Goal: Task Accomplishment & Management: Use online tool/utility

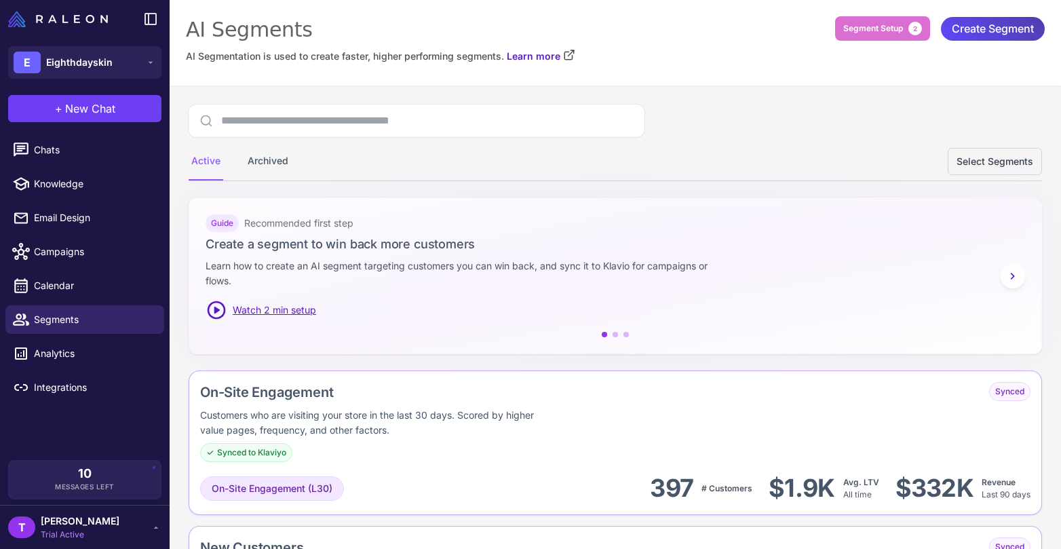
scroll to position [9, 0]
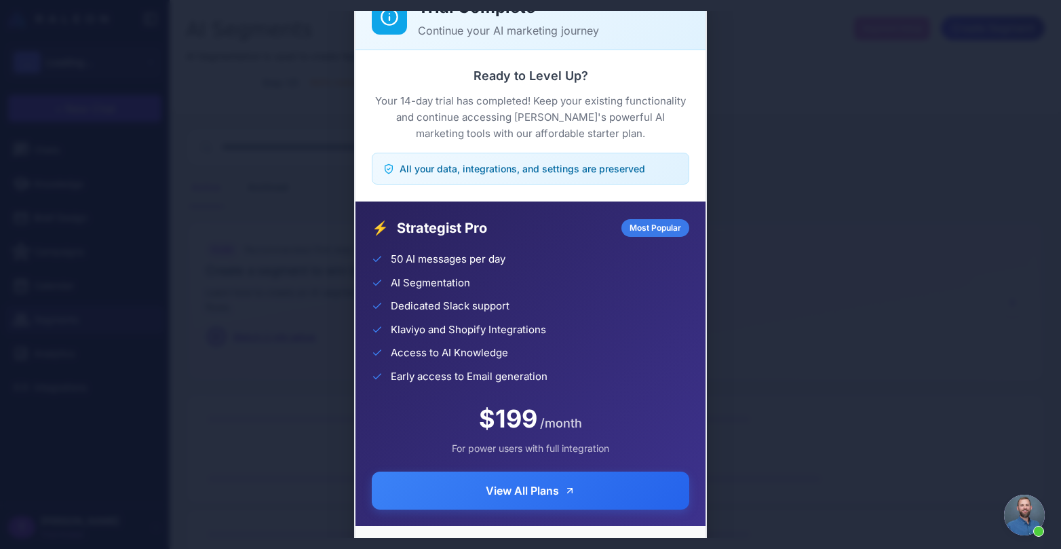
scroll to position [29, 0]
click at [623, 128] on p "Your 14-day trial has completed! Keep your existing functionality and continue …" at bounding box center [530, 117] width 317 height 49
click at [642, 138] on p "Your 14-day trial has completed! Keep your existing functionality and continue …" at bounding box center [530, 117] width 317 height 49
click at [941, 99] on div "Trial Complete Continue your AI marketing journey Ready to Level Up? Your 14-da…" at bounding box center [530, 274] width 1061 height 527
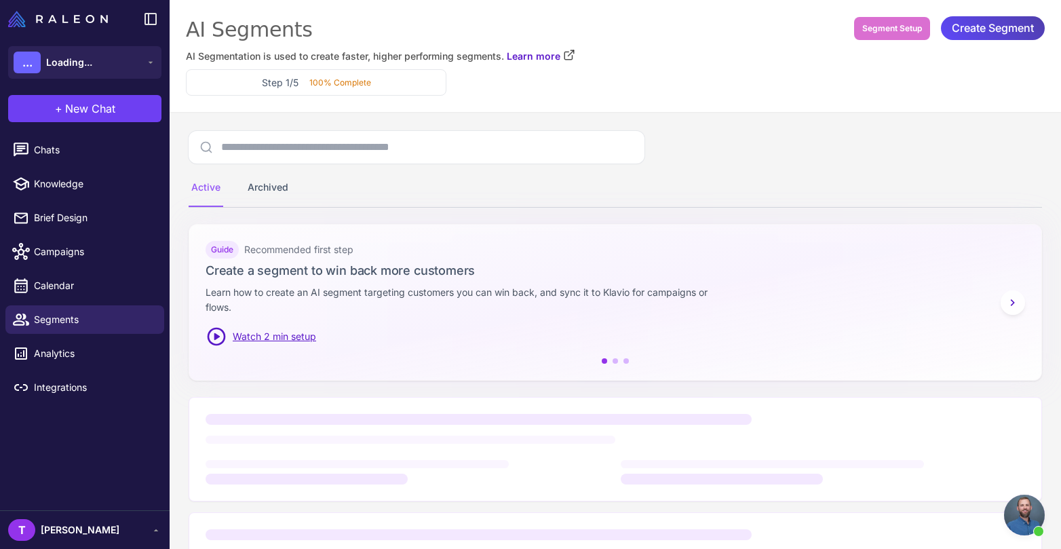
scroll to position [34, 0]
click at [784, 145] on div "Active Archived" at bounding box center [615, 169] width 853 height 77
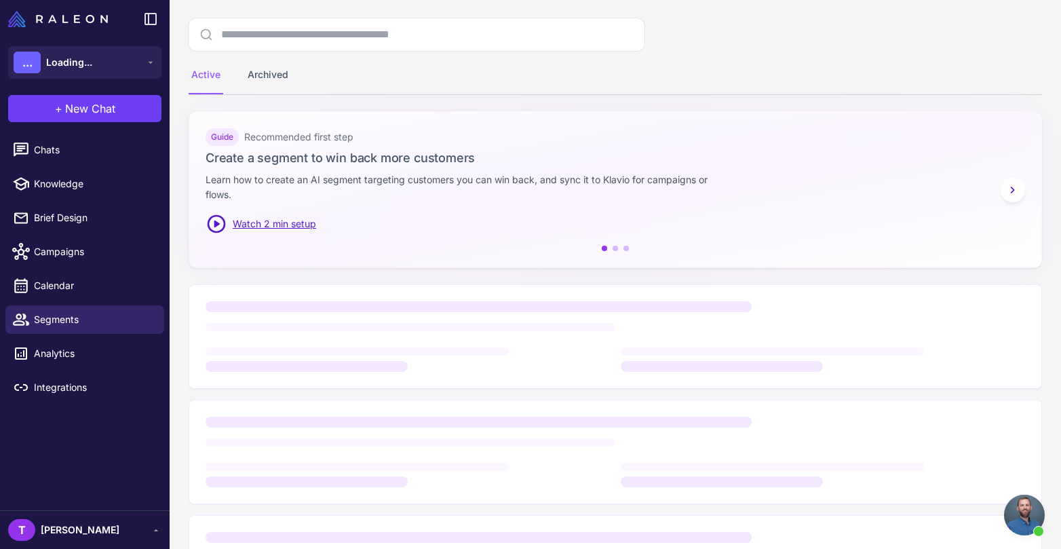
scroll to position [142, 0]
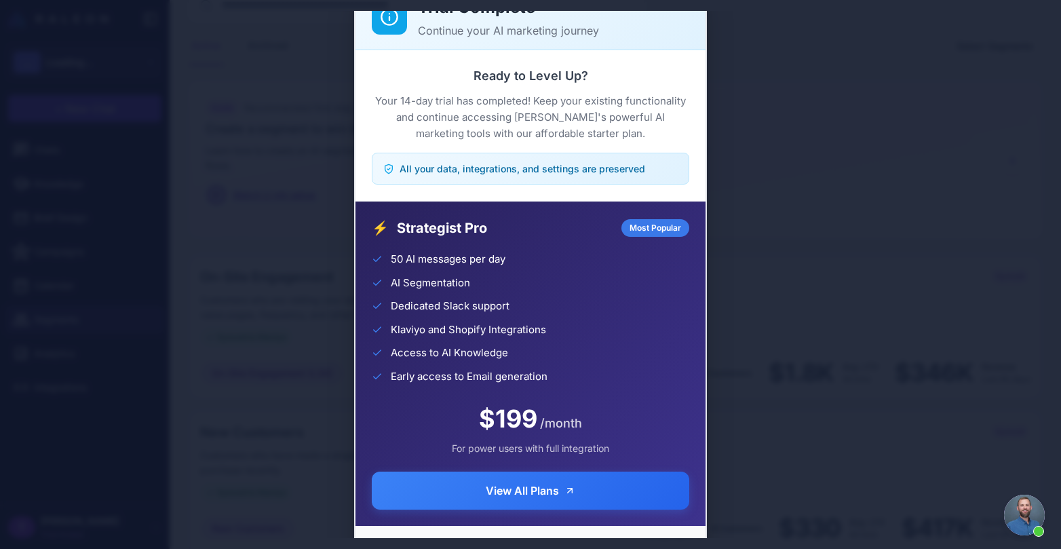
click at [650, 165] on div "All your data, integrations, and settings are preserved" at bounding box center [530, 169] width 317 height 32
click at [704, 106] on div "Ready to Level Up? Your 14-day trial has completed! Keep your existing function…" at bounding box center [530, 125] width 350 height 151
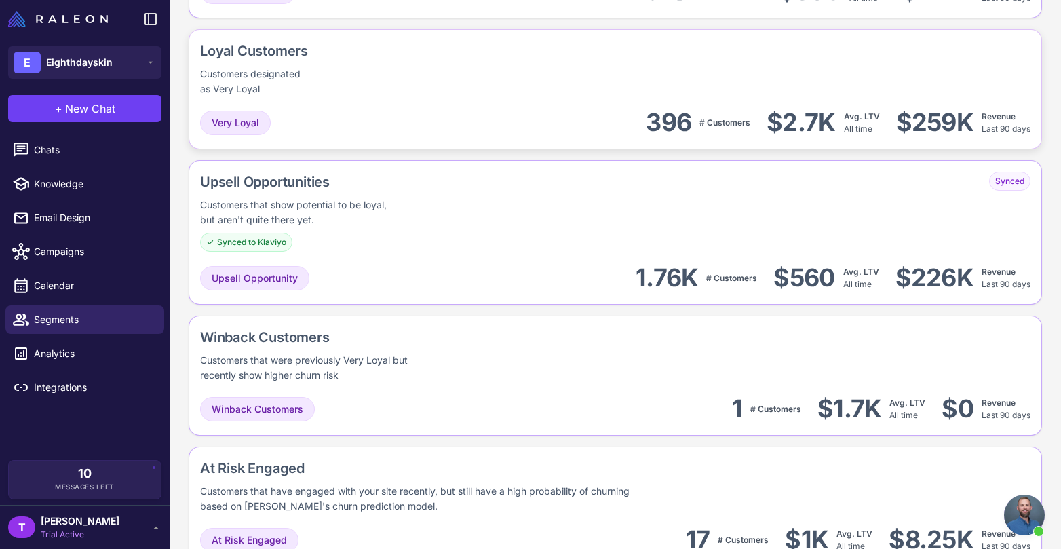
scroll to position [391, 0]
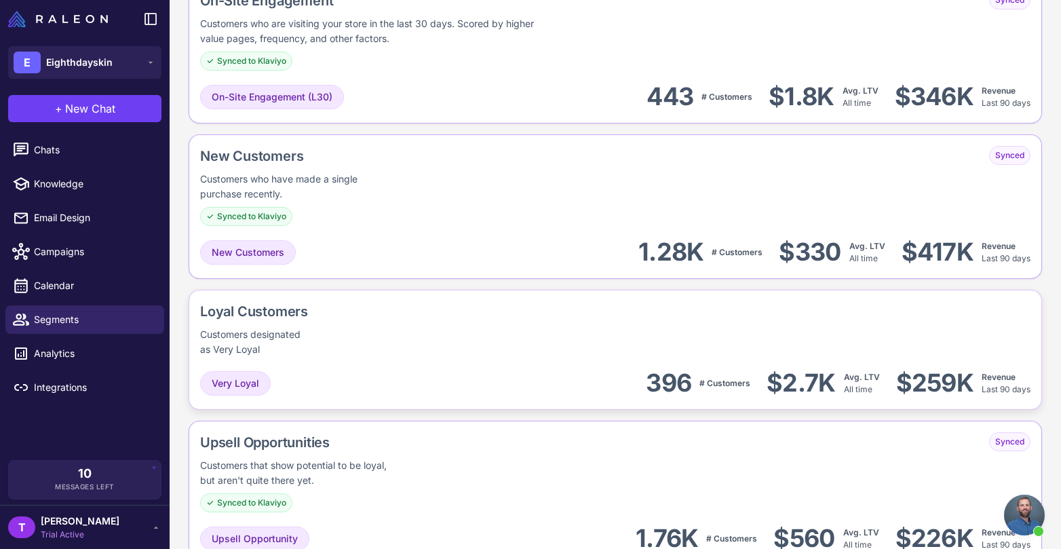
click at [589, 366] on div "Loyal Customers Customers designated as Very Loyal Very Loyal 396 # Customers $…" at bounding box center [615, 350] width 853 height 120
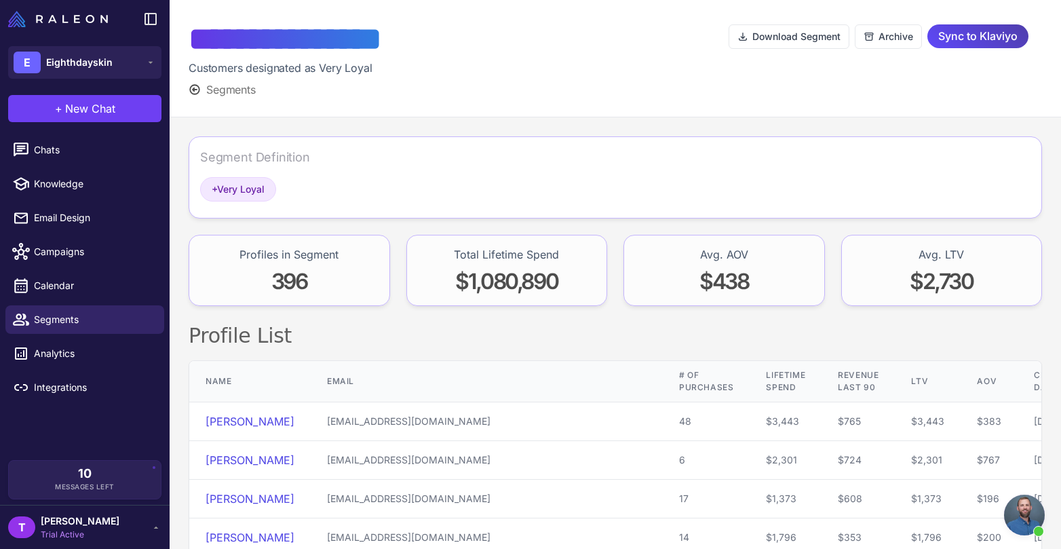
click at [1008, 50] on div "Download Segment Archive Sync to Klaviyo" at bounding box center [884, 36] width 313 height 35
click at [994, 44] on span "Sync to Klaviyo" at bounding box center [977, 36] width 79 height 24
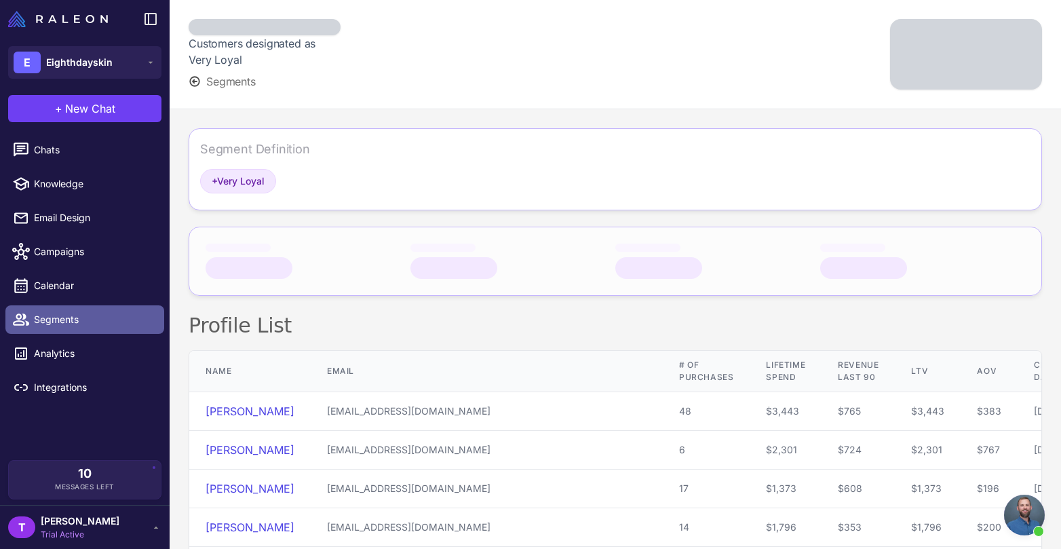
click at [113, 324] on span "Segments" at bounding box center [93, 319] width 119 height 15
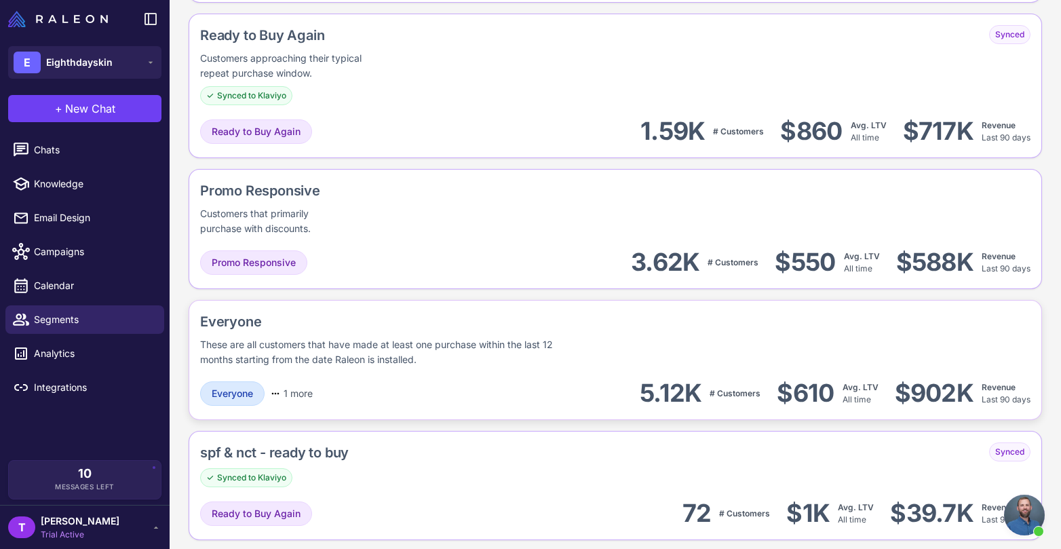
scroll to position [1501, 0]
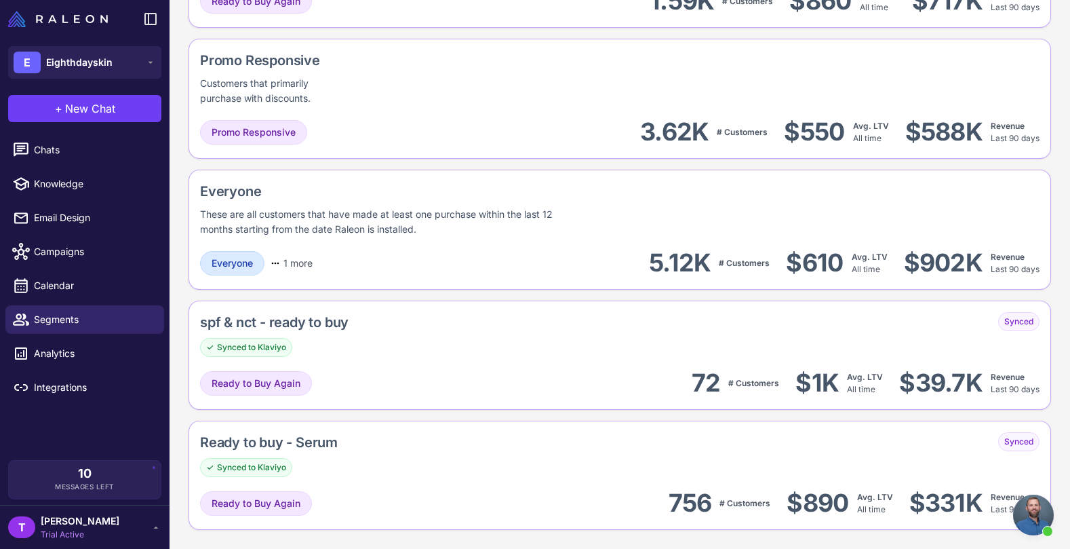
click at [795, 105] on div "Promo Responsive Customers that primarily purchase with discounts." at bounding box center [620, 78] width 840 height 56
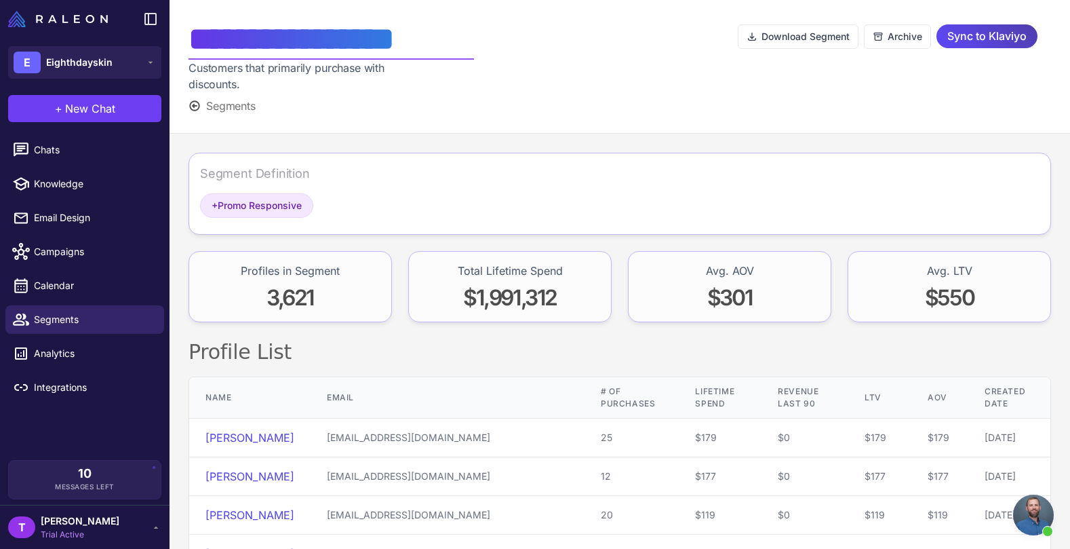
drag, startPoint x: 613, startPoint y: 115, endPoint x: 372, endPoint y: 27, distance: 256.4
click at [613, 115] on div "**********" at bounding box center [620, 67] width 901 height 134
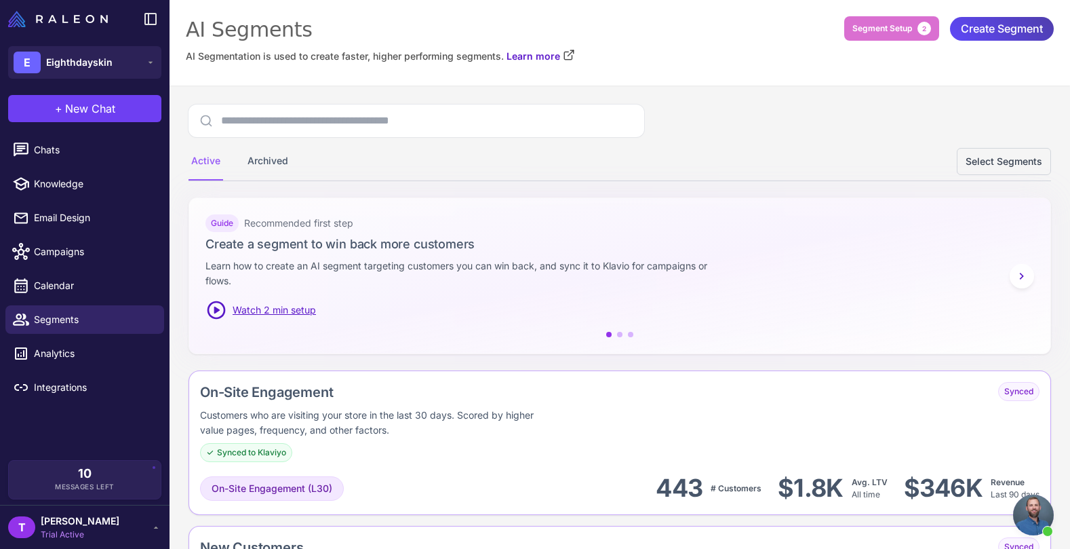
drag, startPoint x: 604, startPoint y: 137, endPoint x: 610, endPoint y: 140, distance: 7.0
click at [606, 138] on div "Active Archived Select Segments" at bounding box center [620, 142] width 863 height 77
click at [1015, 277] on icon at bounding box center [1022, 276] width 14 height 14
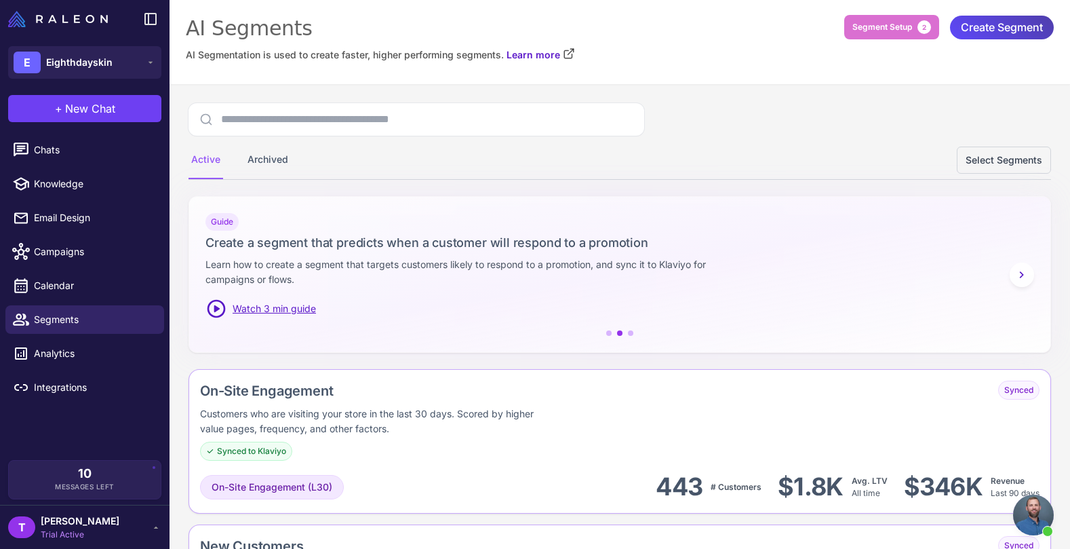
scroll to position [0, 0]
click at [1000, 27] on span "Create Segment" at bounding box center [1002, 29] width 82 height 24
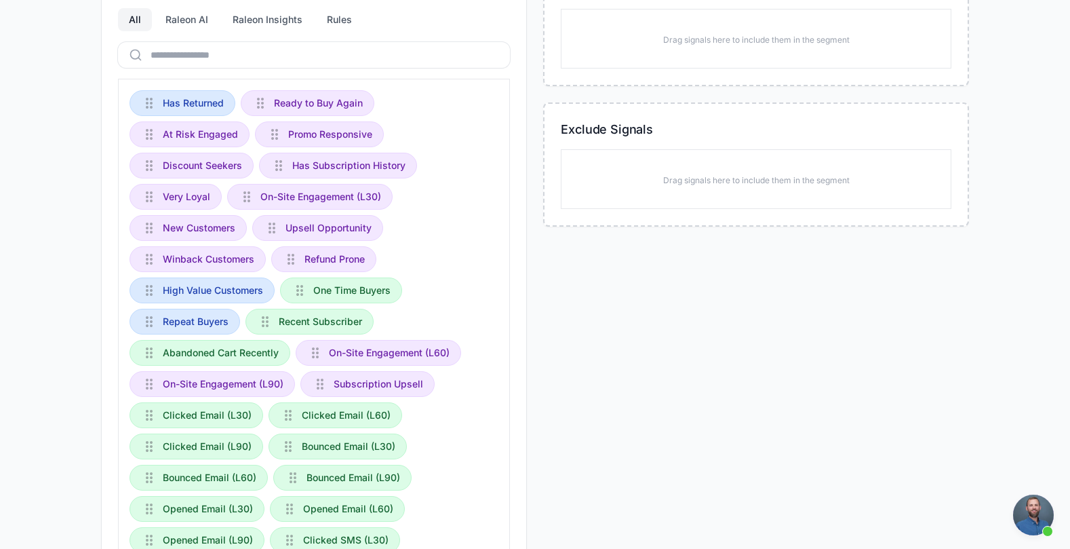
scroll to position [227, 0]
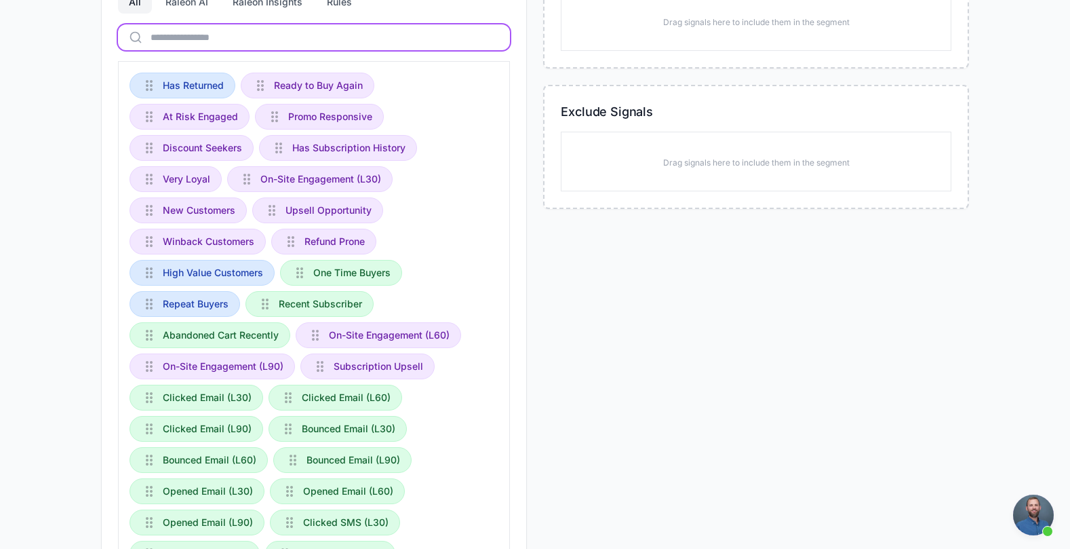
click at [273, 43] on input "text" at bounding box center [314, 37] width 392 height 26
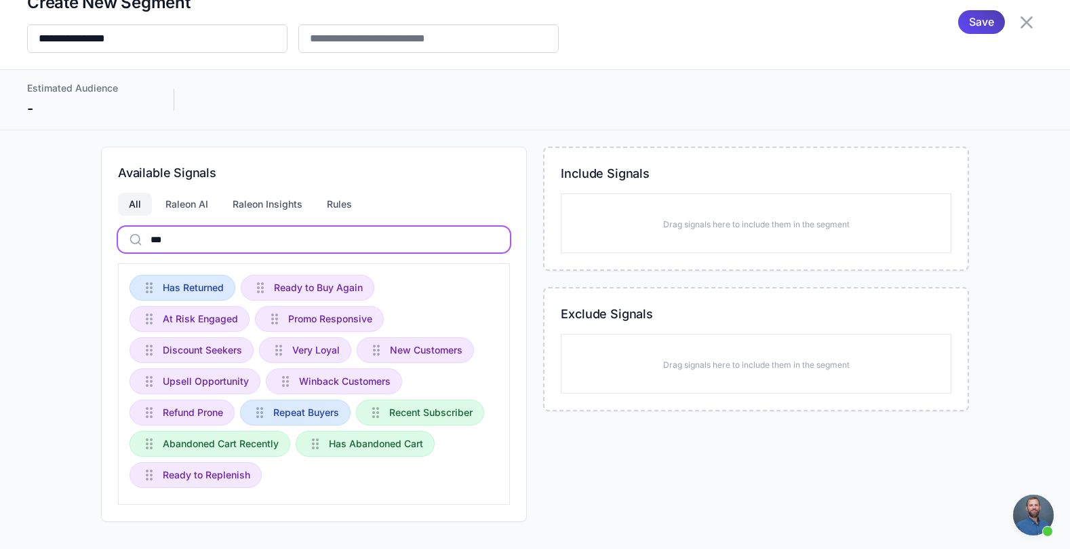
scroll to position [0, 0]
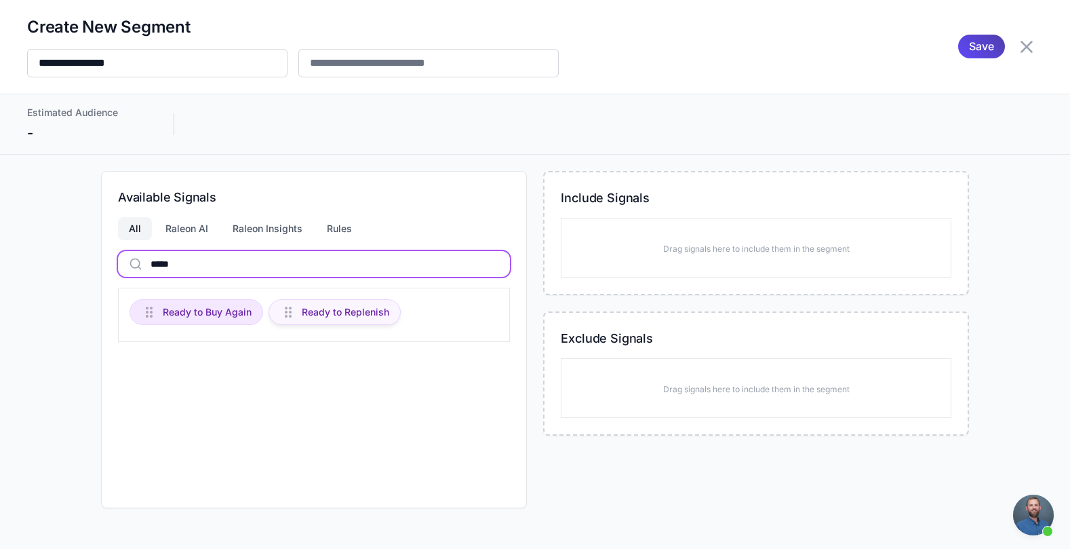
type input "*****"
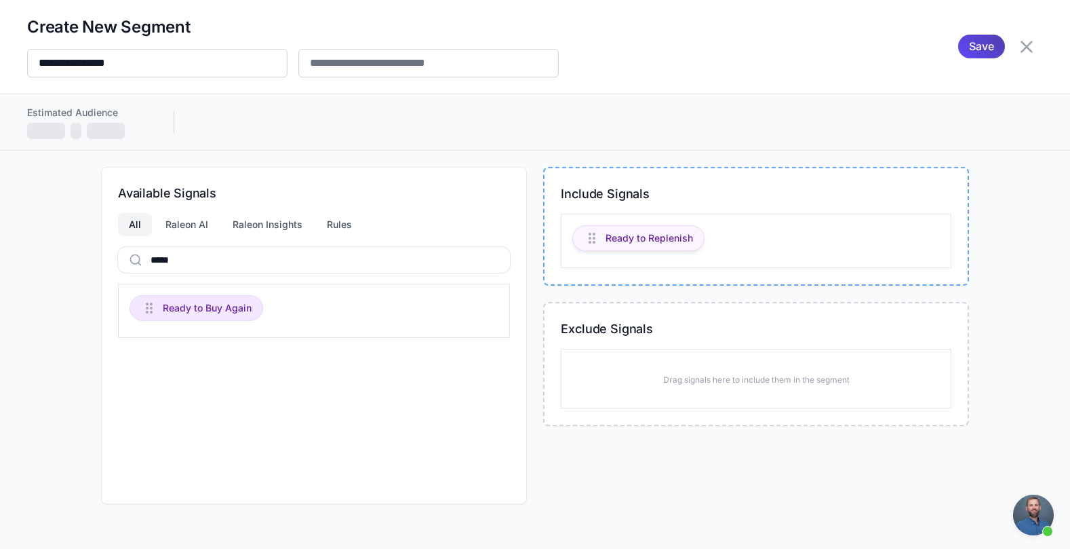
click at [658, 243] on span "Ready to Replenish" at bounding box center [649, 238] width 87 height 15
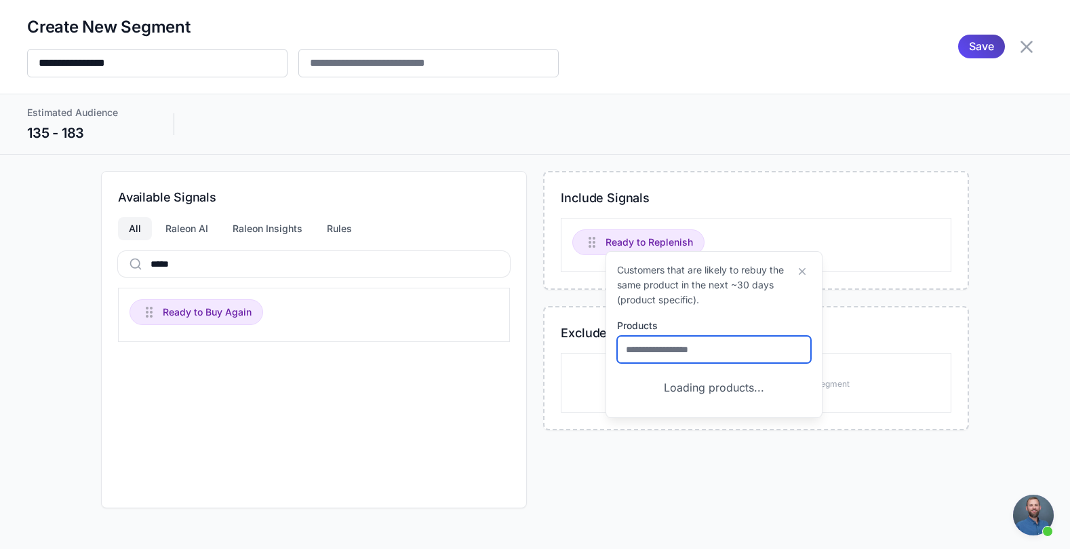
click at [691, 346] on input "text" at bounding box center [714, 349] width 194 height 27
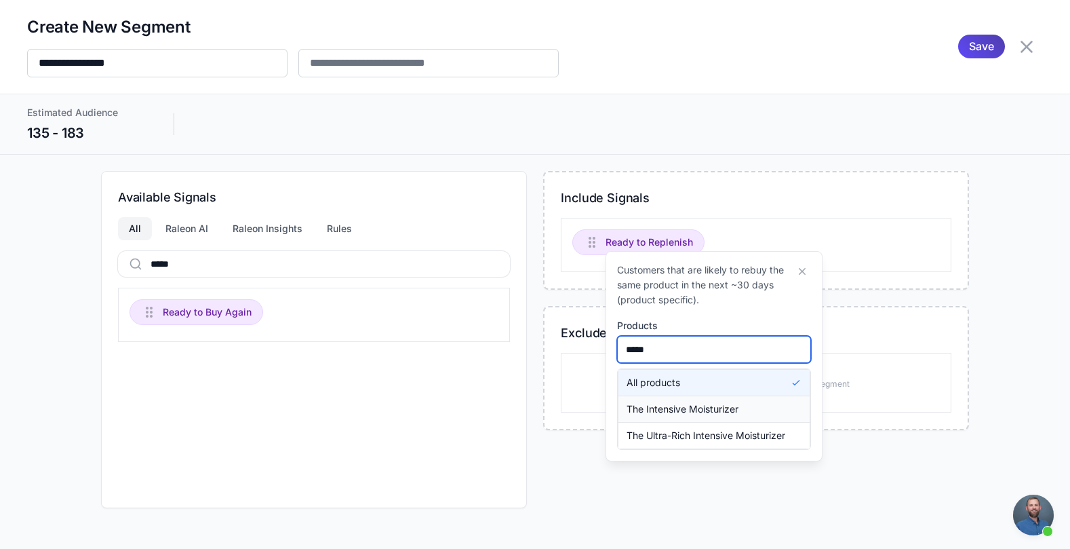
type input "*****"
click at [724, 414] on span "The Intensive Moisturizer" at bounding box center [683, 408] width 112 height 15
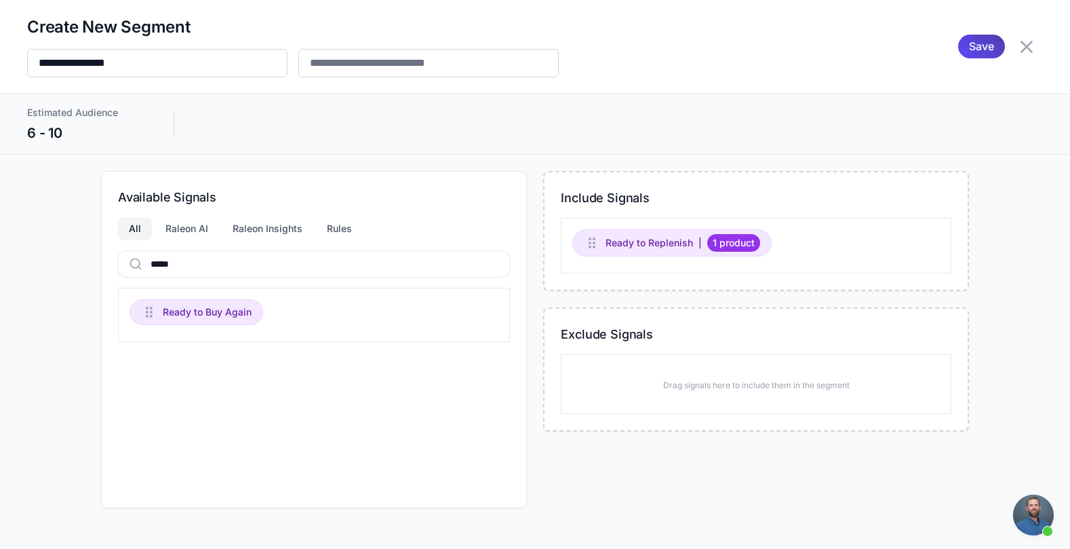
click at [748, 147] on div "Estimated Audience 6 - 10" at bounding box center [535, 124] width 1070 height 60
click at [828, 250] on div "Ready to Replenish | 1 product" at bounding box center [756, 246] width 391 height 56
click at [852, 248] on div "Ready to Replenish | 1 product" at bounding box center [756, 246] width 391 height 56
click at [842, 163] on div "**********" at bounding box center [535, 274] width 1070 height 549
drag, startPoint x: 841, startPoint y: 173, endPoint x: 831, endPoint y: 208, distance: 35.9
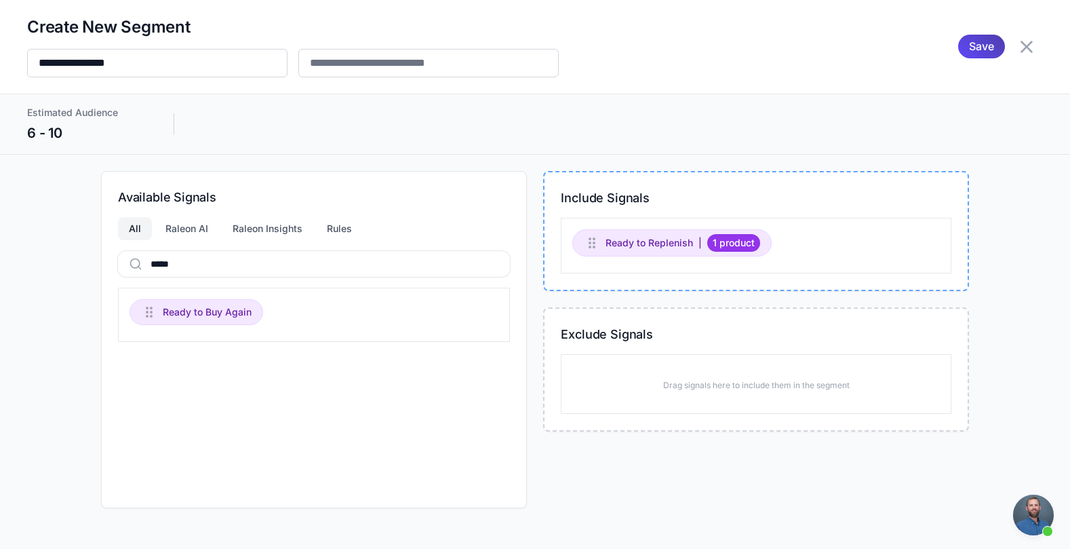
click at [841, 173] on div "**********" at bounding box center [535, 274] width 1070 height 549
drag, startPoint x: 798, startPoint y: 163, endPoint x: 798, endPoint y: 171, distance: 8.2
click at [798, 166] on div "**********" at bounding box center [535, 274] width 1070 height 549
drag, startPoint x: 340, startPoint y: 309, endPoint x: 410, endPoint y: 307, distance: 69.9
click at [342, 309] on div "Ready to Buy Again" at bounding box center [314, 315] width 392 height 54
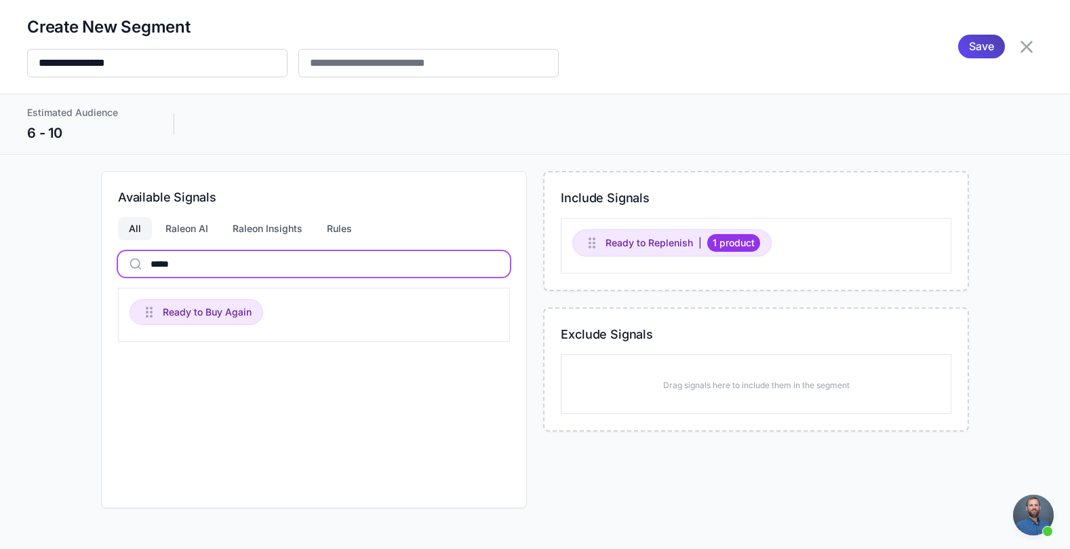
drag, startPoint x: 237, startPoint y: 258, endPoint x: 152, endPoint y: 260, distance: 85.5
click at [154, 260] on input "*****" at bounding box center [314, 264] width 392 height 26
click at [231, 268] on input "*****" at bounding box center [314, 264] width 392 height 26
drag, startPoint x: 243, startPoint y: 269, endPoint x: 144, endPoint y: 268, distance: 98.3
click at [145, 268] on input "*****" at bounding box center [314, 264] width 392 height 26
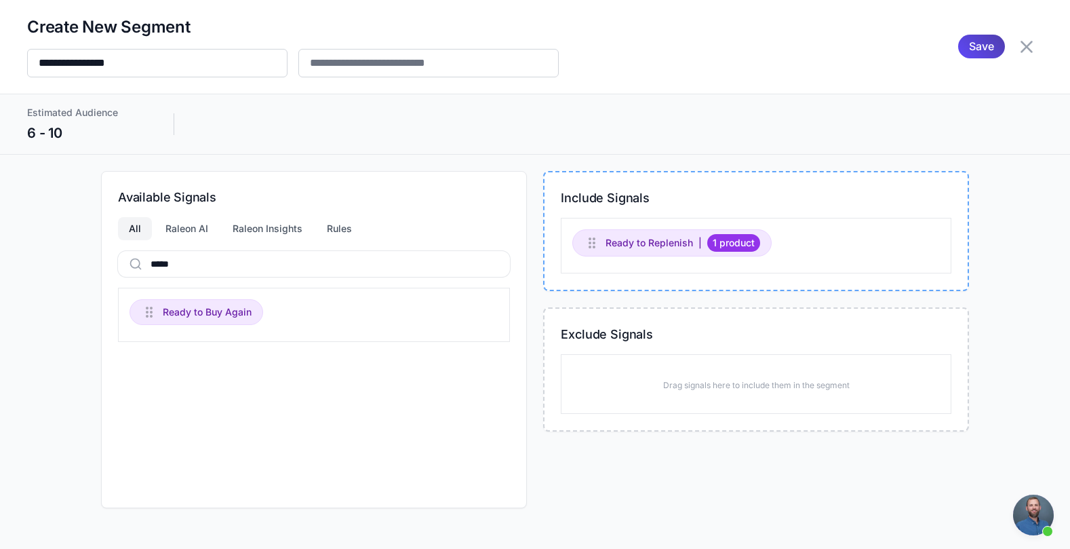
click at [864, 233] on div "Ready to Replenish | 1 product" at bounding box center [756, 246] width 391 height 56
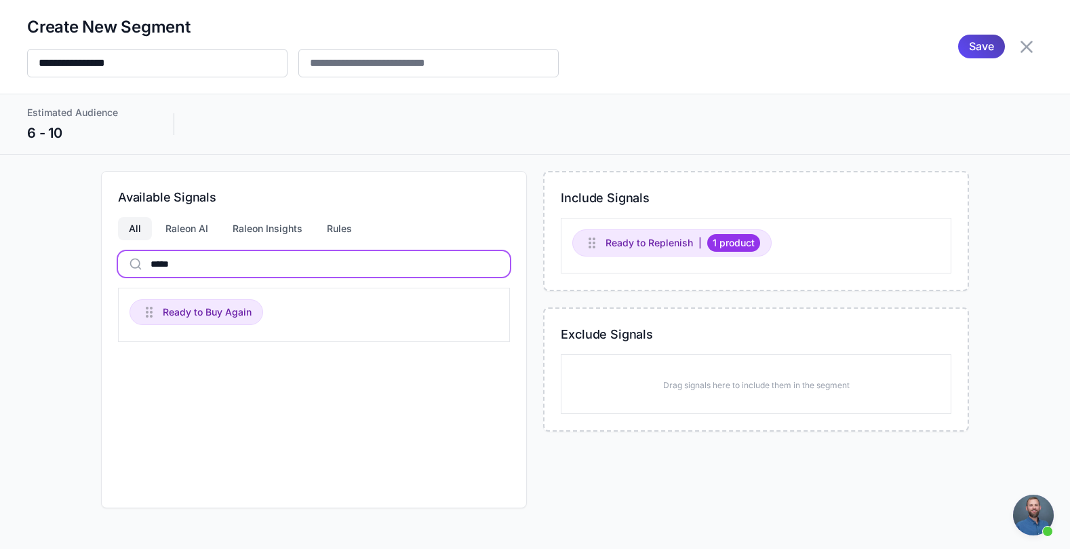
click at [320, 273] on input "*****" at bounding box center [314, 264] width 392 height 26
drag, startPoint x: 319, startPoint y: 267, endPoint x: 82, endPoint y: 278, distance: 236.9
click at [86, 279] on div "Available Signals All Raleon AI Raleon Insights Rules ***** Ready to Buy Again …" at bounding box center [535, 339] width 1016 height 337
type input "*"
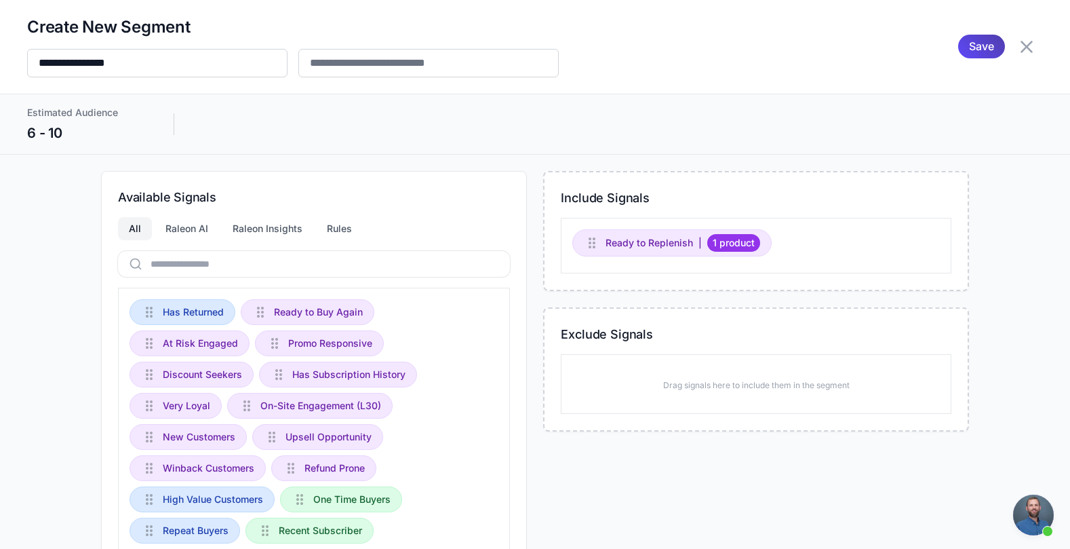
click at [423, 176] on div "Available Signals All Raleon AI Raleon Insights Rules Has Returned Ready to Buy…" at bounding box center [314, 530] width 426 height 718
click at [450, 168] on div "**********" at bounding box center [535, 274] width 1070 height 549
drag, startPoint x: 574, startPoint y: 115, endPoint x: 713, endPoint y: 113, distance: 139.0
click at [616, 115] on div "Estimated Audience 6 - 10" at bounding box center [535, 124] width 1016 height 38
click at [749, 112] on div "Estimated Audience 6 - 10" at bounding box center [535, 124] width 1016 height 38
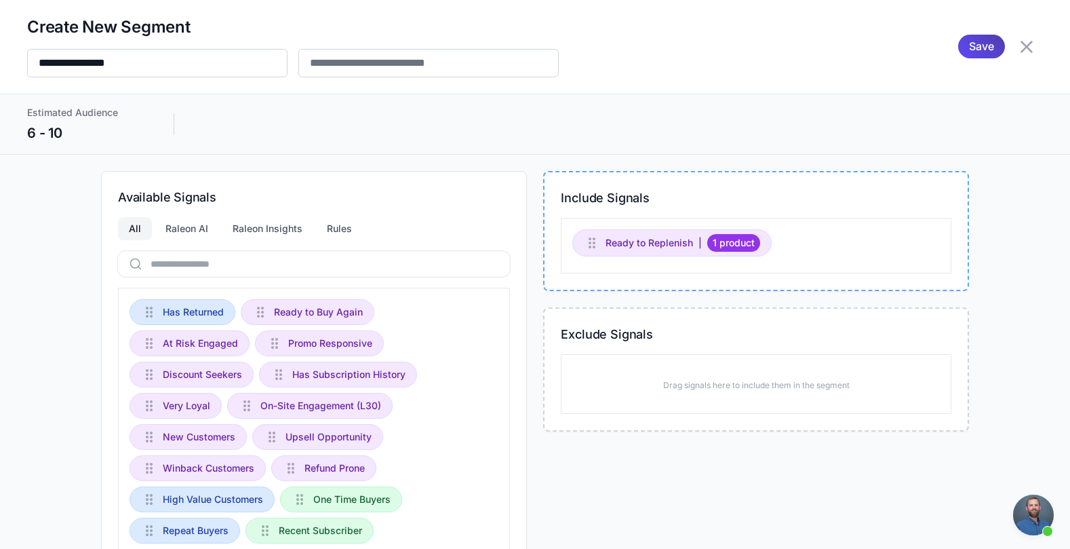
click at [867, 177] on div "Include Signals Ready to Replenish | 1 product" at bounding box center [756, 231] width 426 height 120
drag, startPoint x: 882, startPoint y: 176, endPoint x: 855, endPoint y: 174, distance: 26.5
click at [874, 176] on div "Include Signals Ready to Replenish | 1 product" at bounding box center [756, 231] width 426 height 120
click at [764, 258] on div "Ready to Replenish | 1 product" at bounding box center [756, 246] width 391 height 56
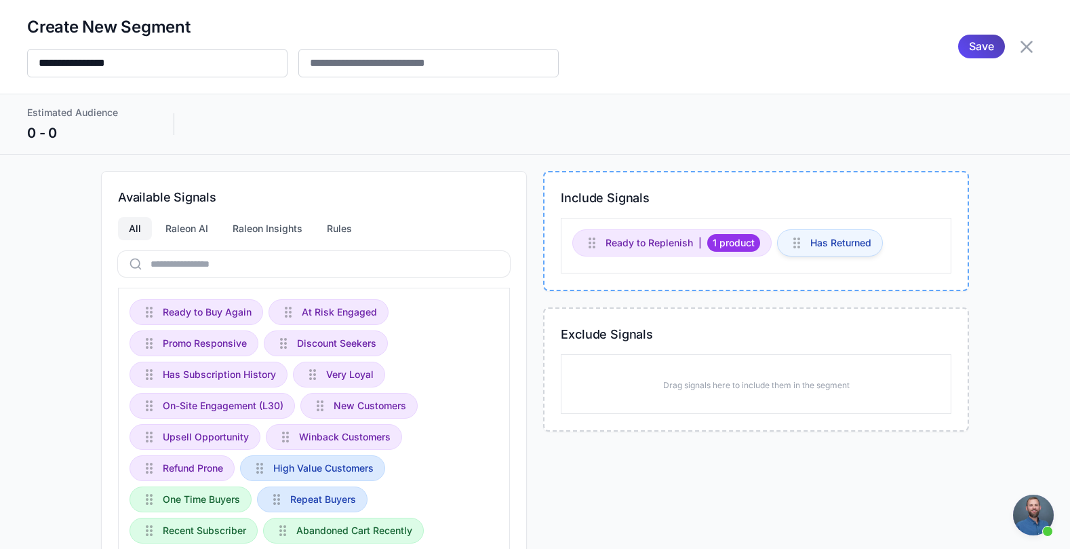
click at [836, 243] on span "Has Returned" at bounding box center [840, 242] width 61 height 15
drag, startPoint x: 917, startPoint y: 216, endPoint x: 882, endPoint y: 223, distance: 35.9
click at [915, 216] on div "Include Signals Ready to Replenish | 1 product Has Returned" at bounding box center [756, 231] width 426 height 120
click at [650, 252] on div "Ready to Replenish | 1 product" at bounding box center [671, 242] width 199 height 27
click at [829, 248] on span "Has Returned" at bounding box center [840, 242] width 61 height 15
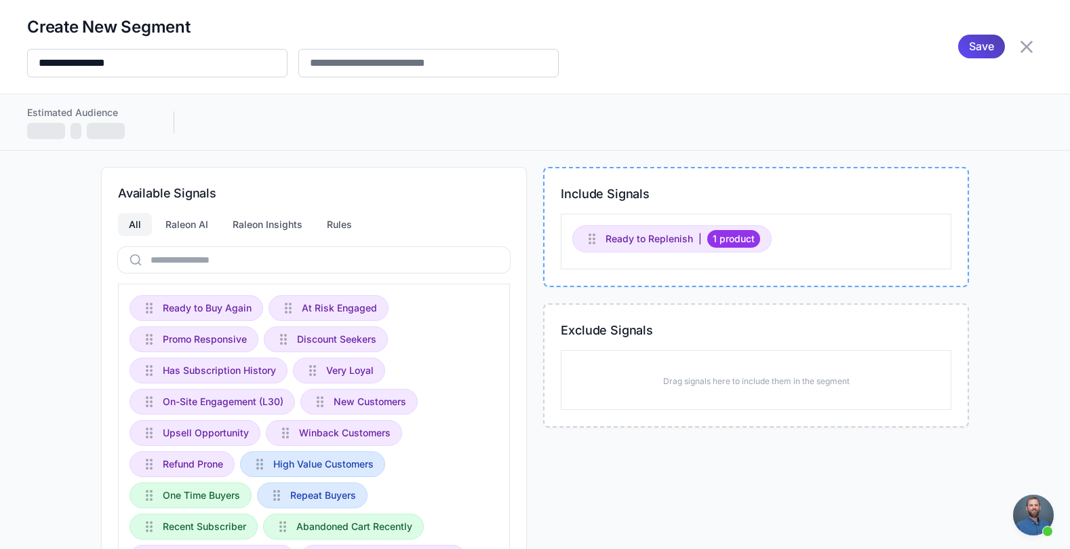
click at [813, 241] on div "Ready to Replenish | 1 product" at bounding box center [756, 242] width 391 height 56
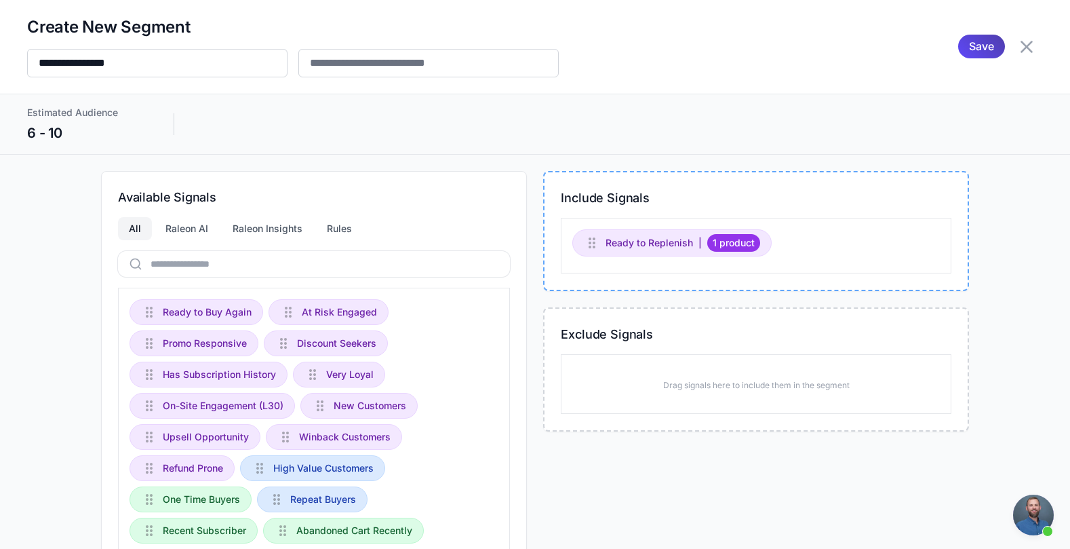
click at [808, 178] on div "Include Signals Ready to Replenish | 1 product" at bounding box center [756, 231] width 426 height 120
click at [817, 127] on div "Estimated Audience 6 - 10" at bounding box center [535, 124] width 1016 height 38
click at [1021, 49] on icon at bounding box center [1027, 47] width 12 height 12
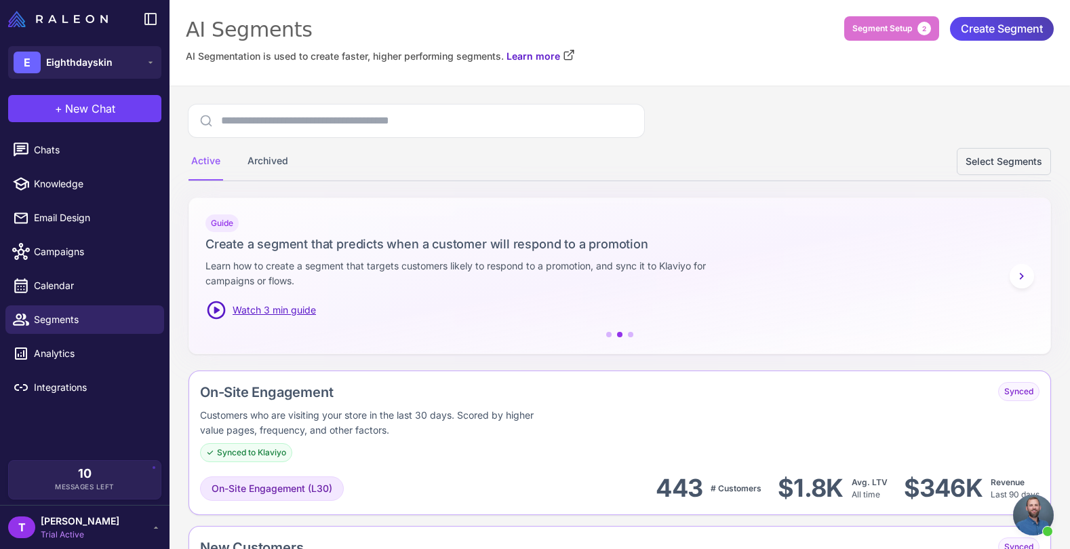
click at [770, 172] on div "Active Archived Select Segments" at bounding box center [620, 161] width 863 height 38
click at [741, 214] on div "Guide" at bounding box center [619, 223] width 829 height 18
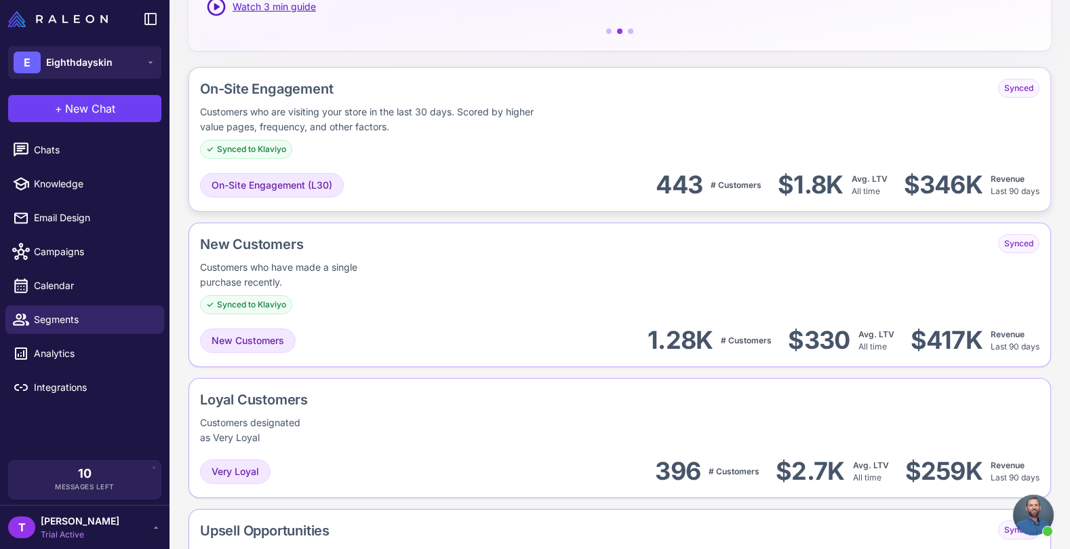
scroll to position [295, 0]
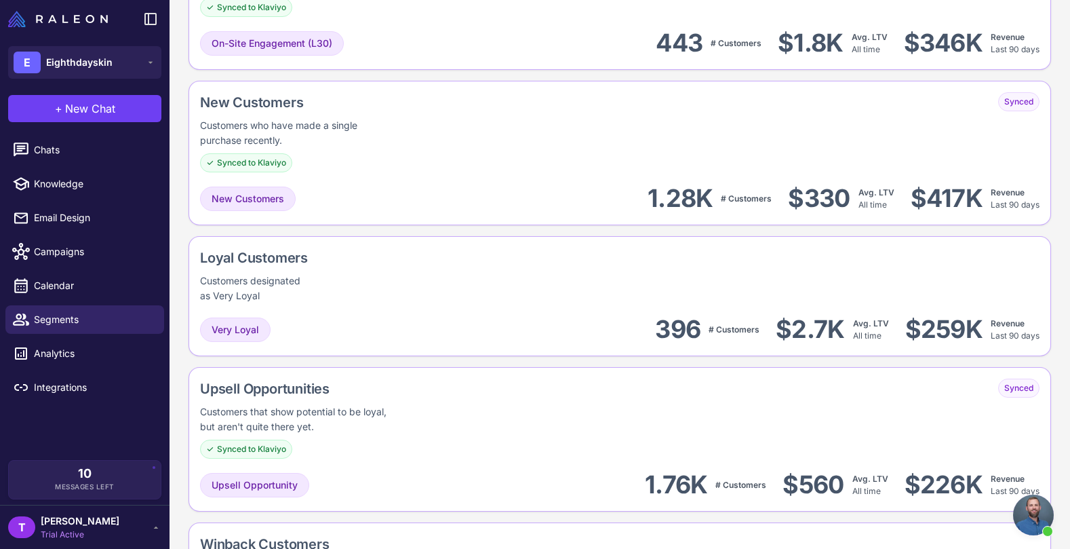
scroll to position [0, 0]
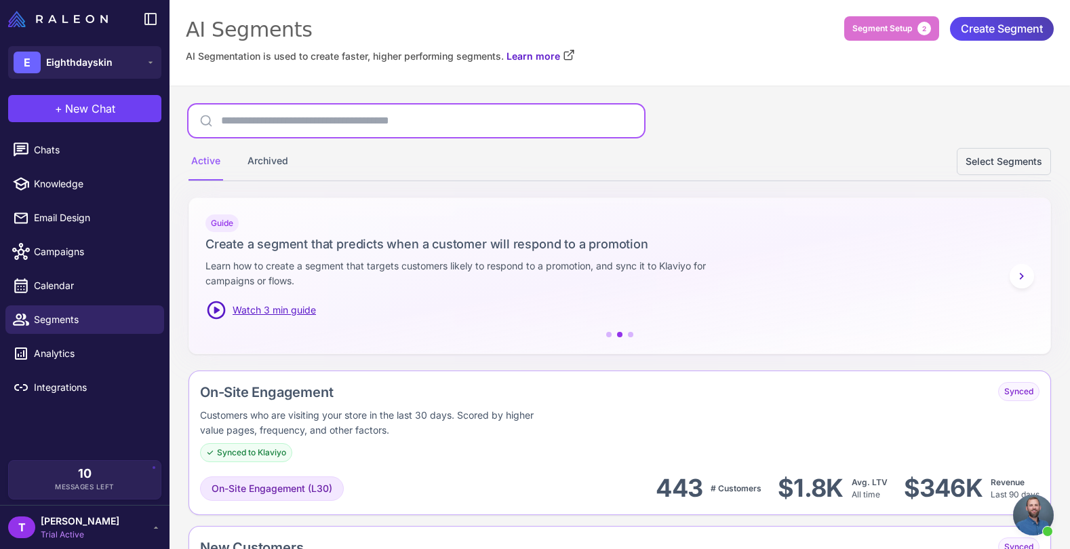
click at [608, 135] on input "text" at bounding box center [417, 120] width 456 height 33
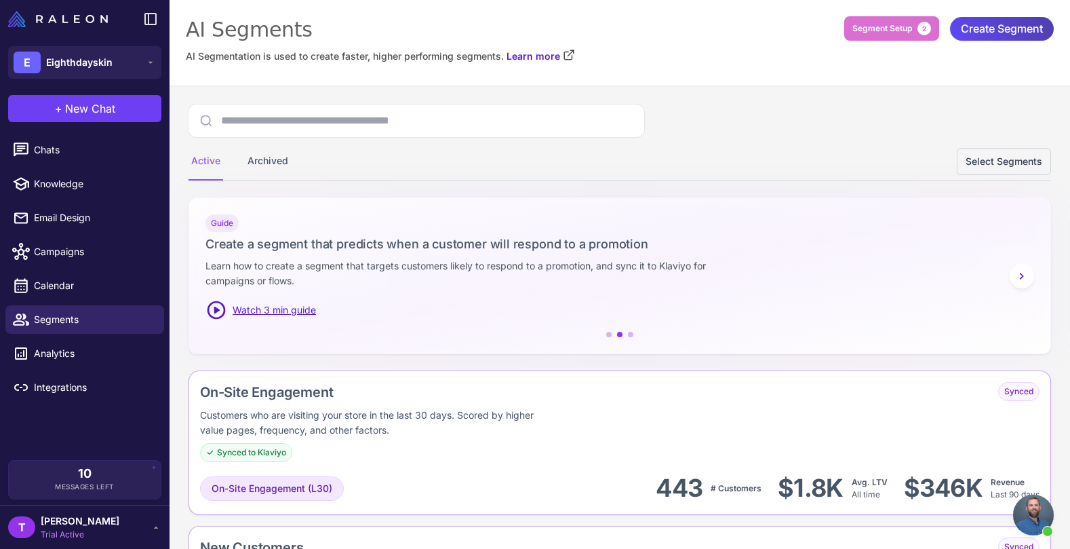
click at [807, 116] on div "Active Archived Select Segments" at bounding box center [620, 142] width 863 height 77
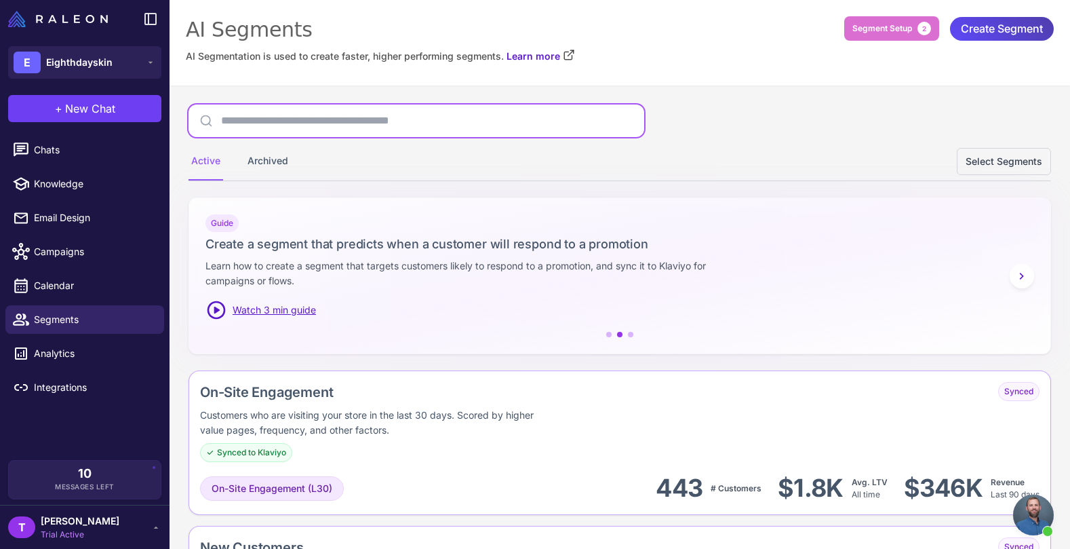
click at [634, 131] on input "text" at bounding box center [417, 120] width 456 height 33
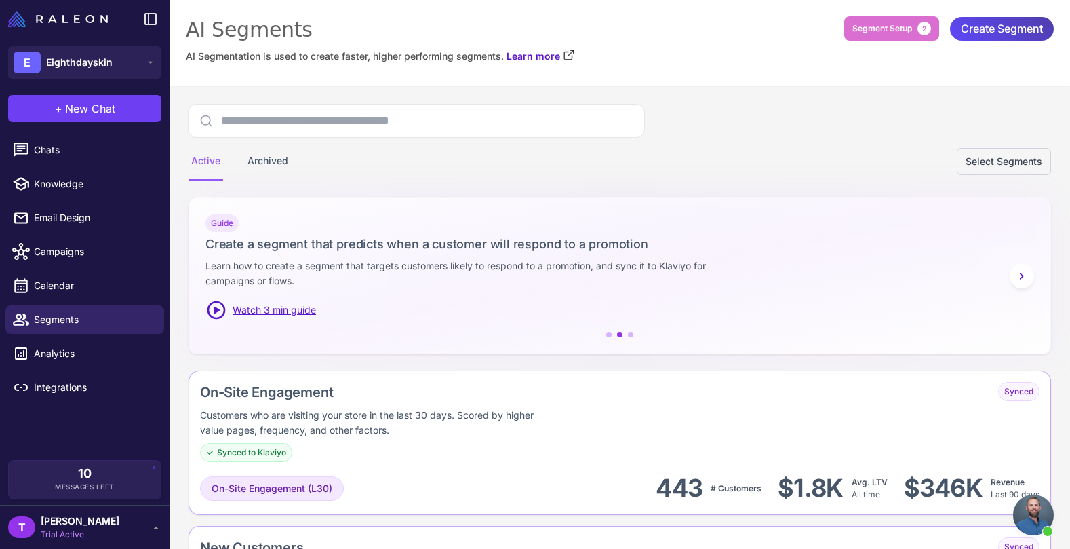
click at [710, 113] on div "Active Archived Select Segments" at bounding box center [620, 142] width 863 height 77
click at [697, 58] on div "AI Segmentation is used to create faster, higher performing segments. Learn more" at bounding box center [620, 56] width 868 height 15
click at [873, 34] on span "Segment Setup" at bounding box center [882, 28] width 60 height 12
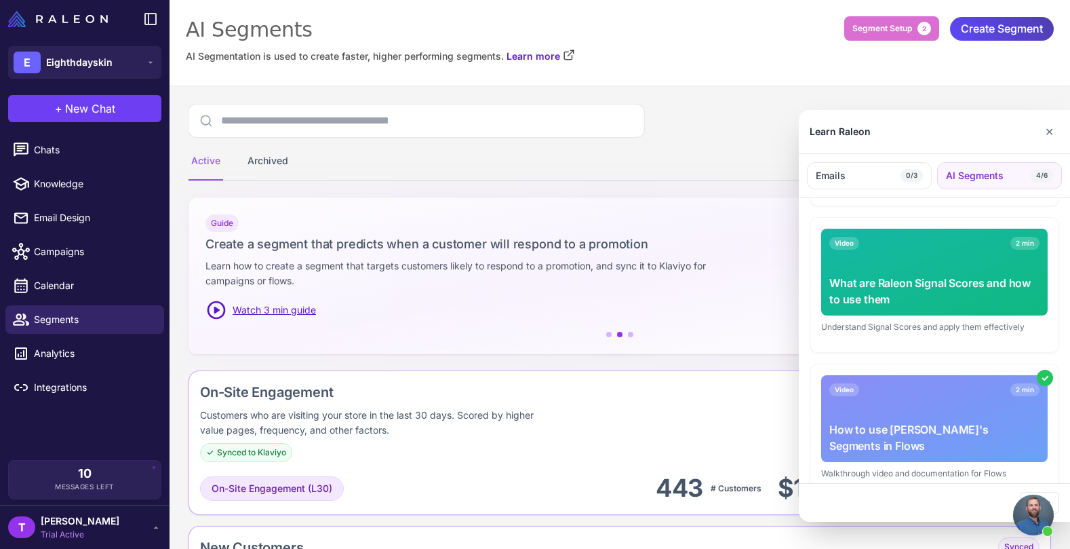
scroll to position [669, 0]
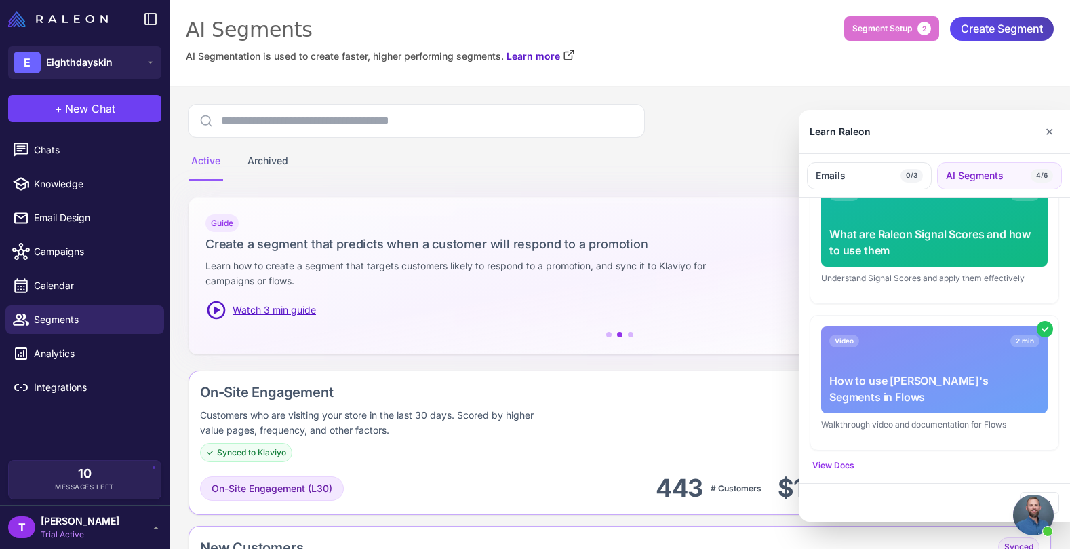
drag, startPoint x: 1052, startPoint y: 136, endPoint x: 1041, endPoint y: 144, distance: 13.6
click at [1051, 136] on button "✕" at bounding box center [1050, 131] width 20 height 27
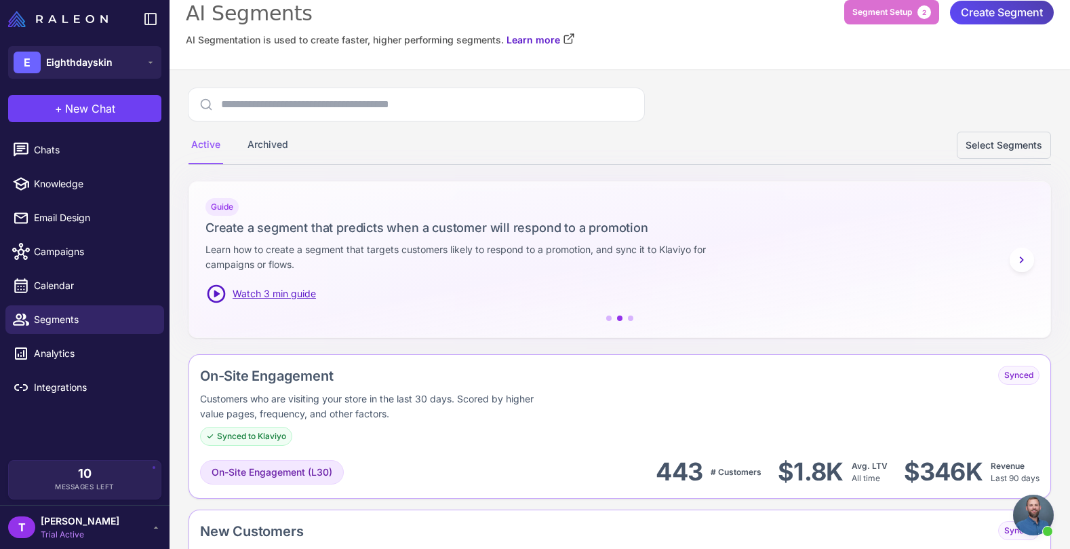
scroll to position [0, 0]
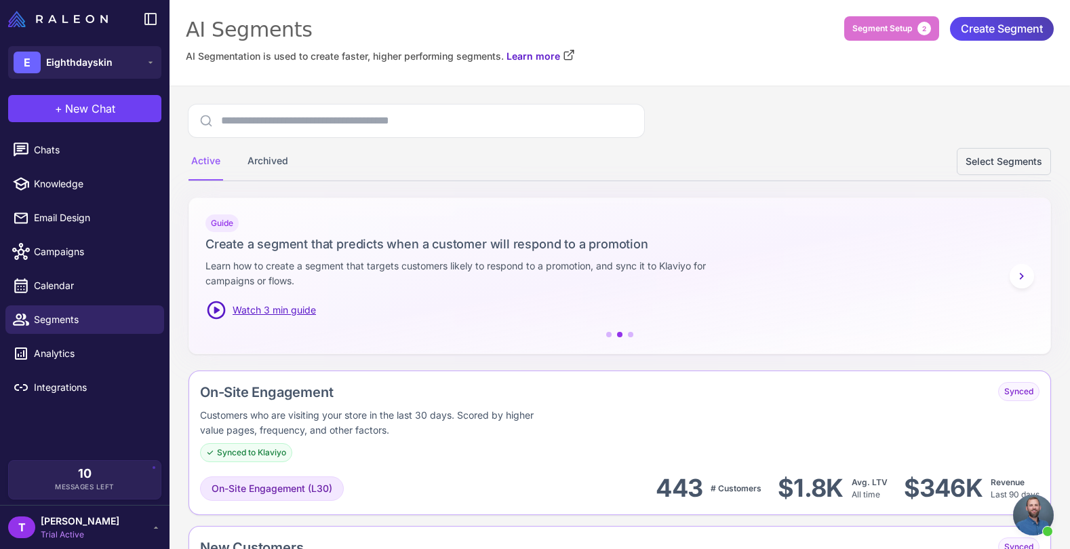
click at [671, 109] on div "Active Archived Select Segments" at bounding box center [620, 142] width 863 height 77
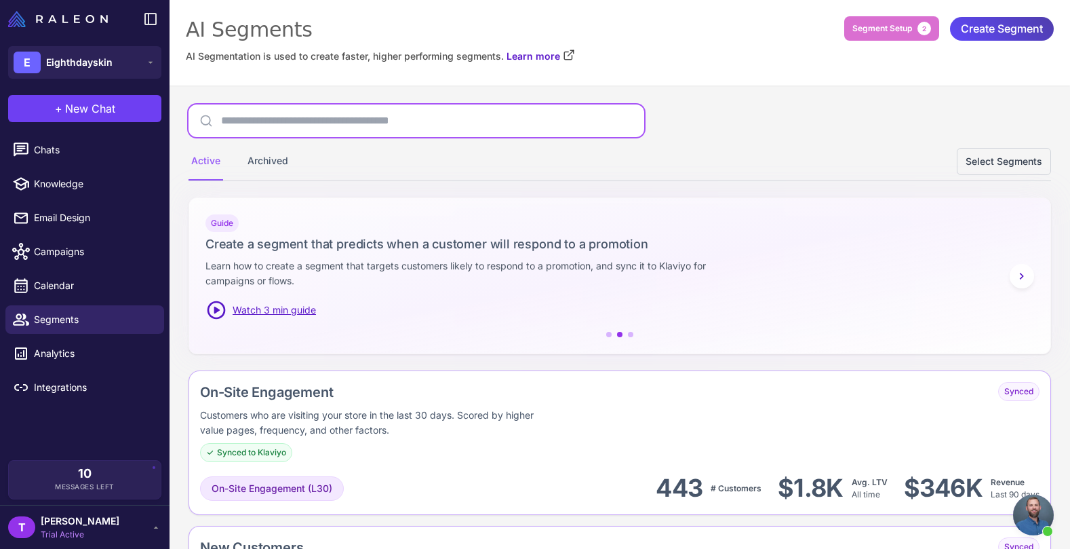
click at [581, 131] on input "text" at bounding box center [417, 120] width 456 height 33
click at [646, 111] on div "Active Archived Select Segments" at bounding box center [620, 142] width 863 height 77
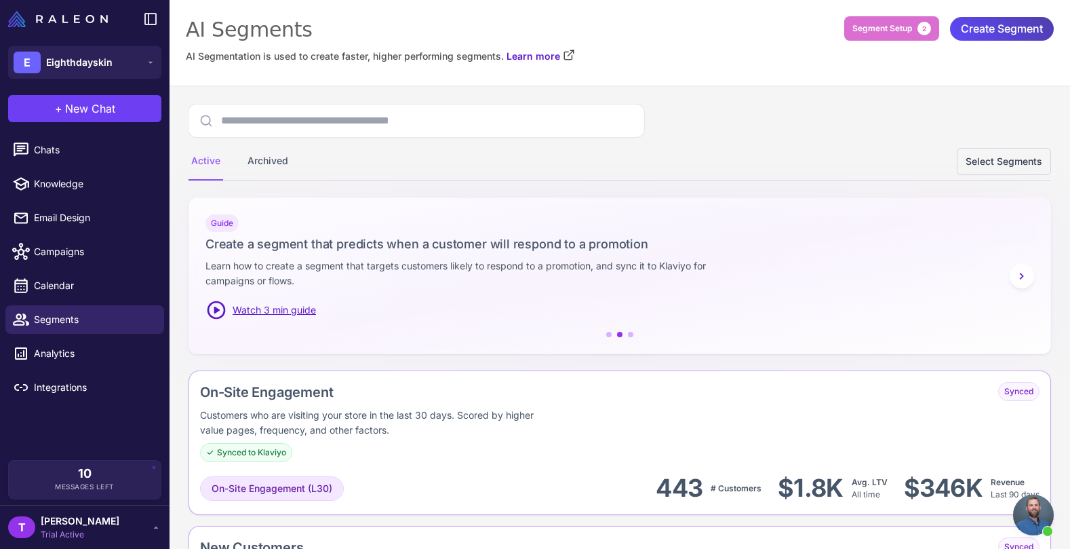
click at [722, 119] on div "Active Archived Select Segments" at bounding box center [620, 142] width 863 height 77
click at [727, 120] on div "Active Archived Select Segments" at bounding box center [620, 142] width 863 height 77
click at [548, 163] on div "Active Archived Select Segments" at bounding box center [620, 161] width 863 height 38
click at [708, 130] on div "Active Archived Select Segments" at bounding box center [620, 142] width 863 height 77
click at [715, 119] on div "Active Archived Select Segments" at bounding box center [620, 142] width 863 height 77
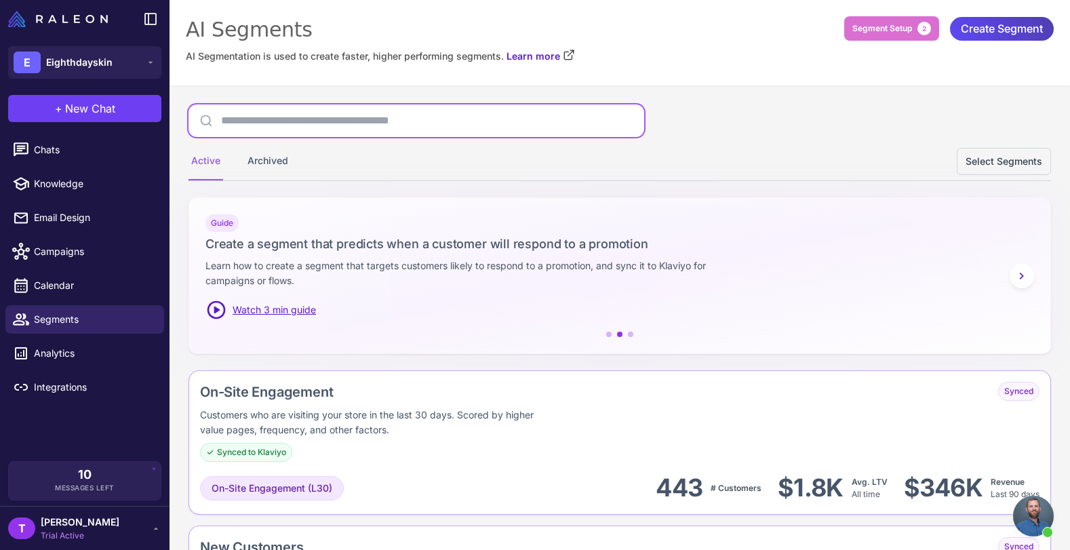
click at [569, 121] on input "text" at bounding box center [417, 120] width 456 height 33
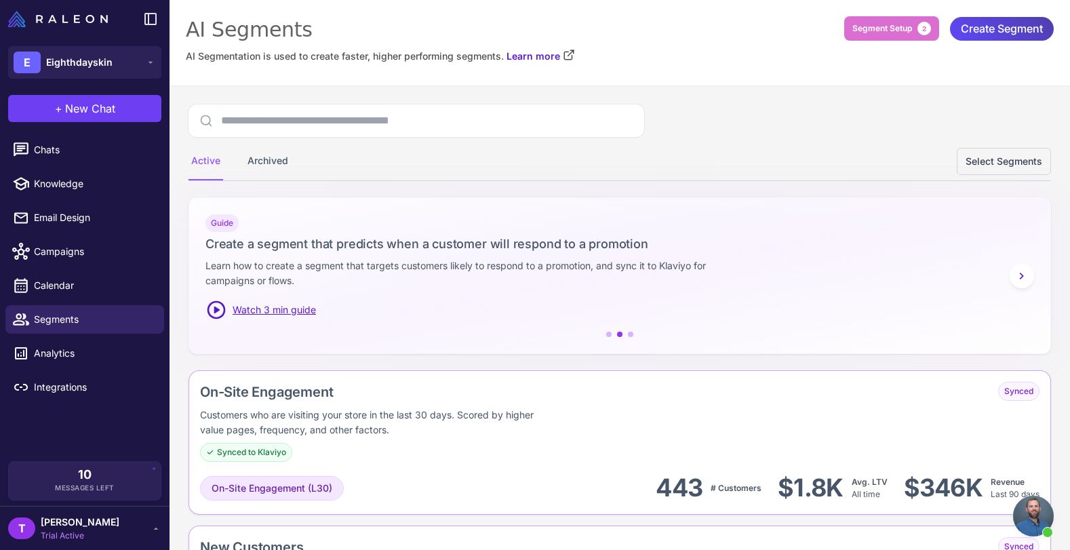
click at [747, 122] on div "Active Archived Select Segments" at bounding box center [620, 142] width 863 height 77
click at [696, 130] on div "Active Archived Select Segments" at bounding box center [620, 142] width 863 height 77
click at [613, 71] on div "AI Segments AI Segmentation is used to create faster, higher performing segment…" at bounding box center [620, 42] width 901 height 85
click at [803, 22] on div "AI Segments" at bounding box center [620, 29] width 868 height 27
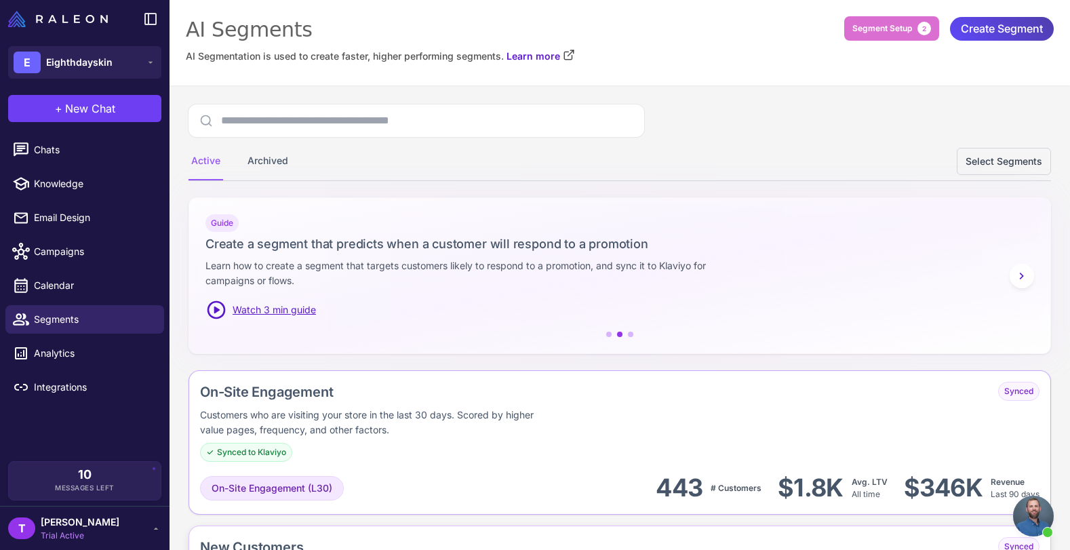
scroll to position [147, 0]
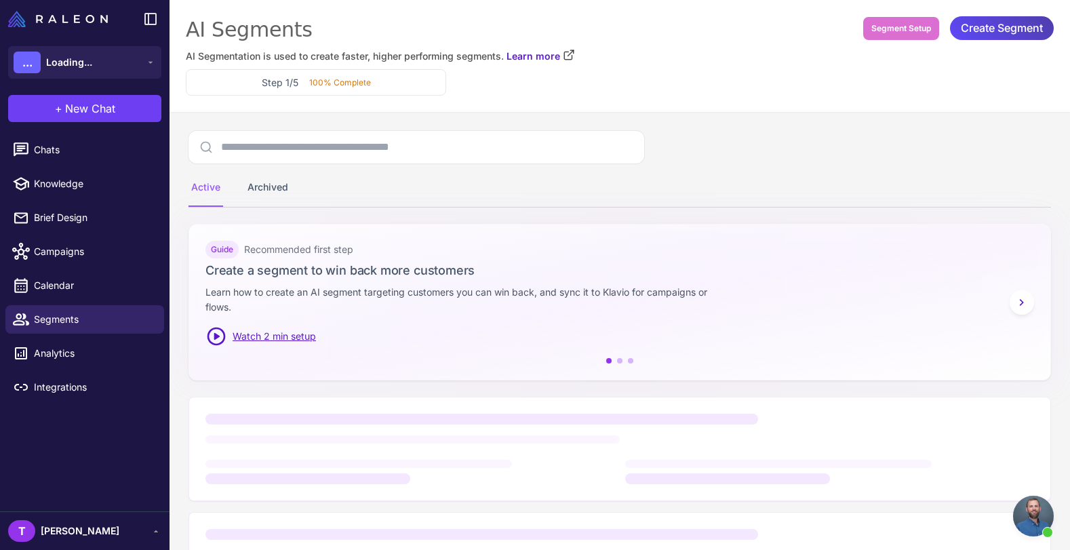
scroll to position [34, 0]
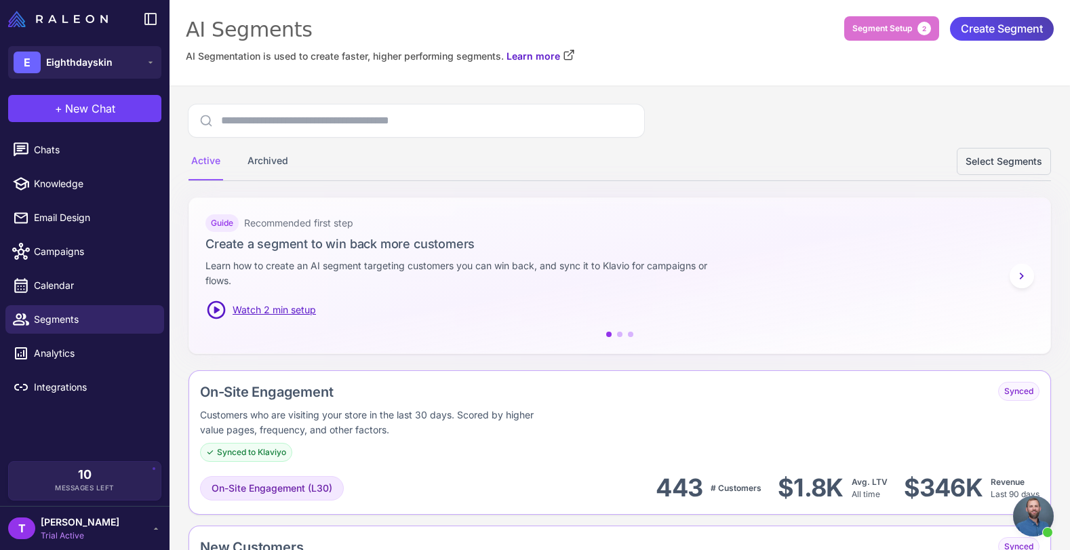
click at [761, 143] on div "Active Archived Select Segments" at bounding box center [620, 161] width 863 height 38
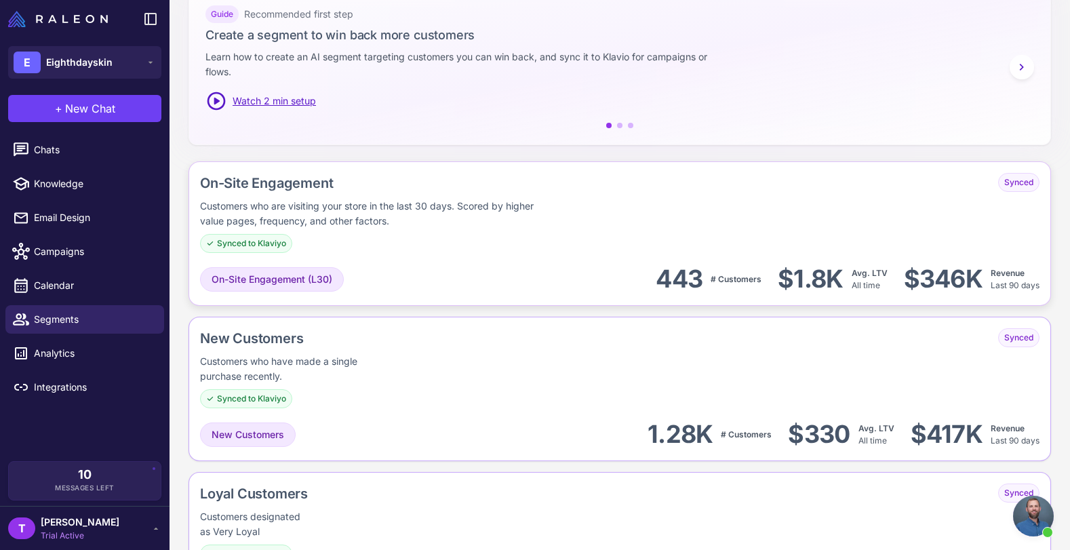
scroll to position [218, 0]
